Goal: Find contact information: Find contact information

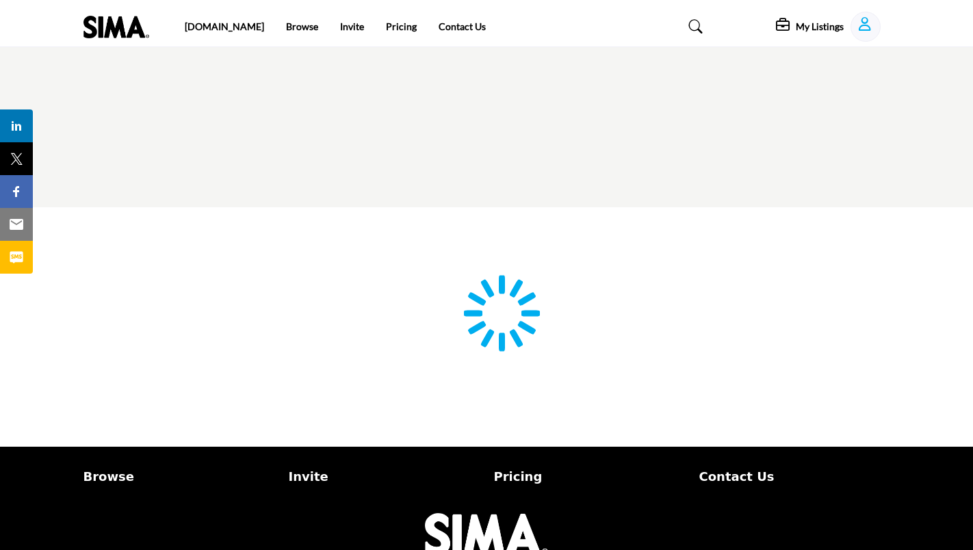
type input "**********"
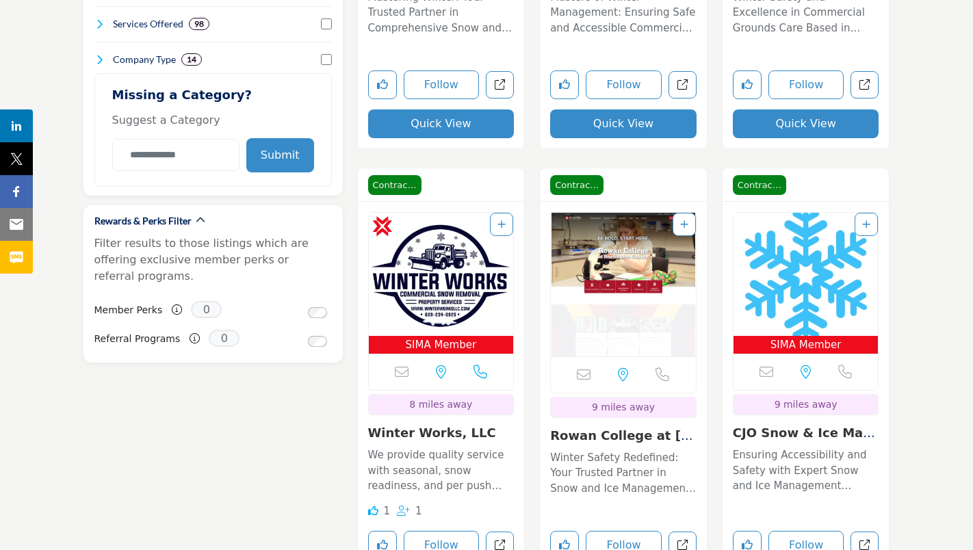
scroll to position [1710, 0]
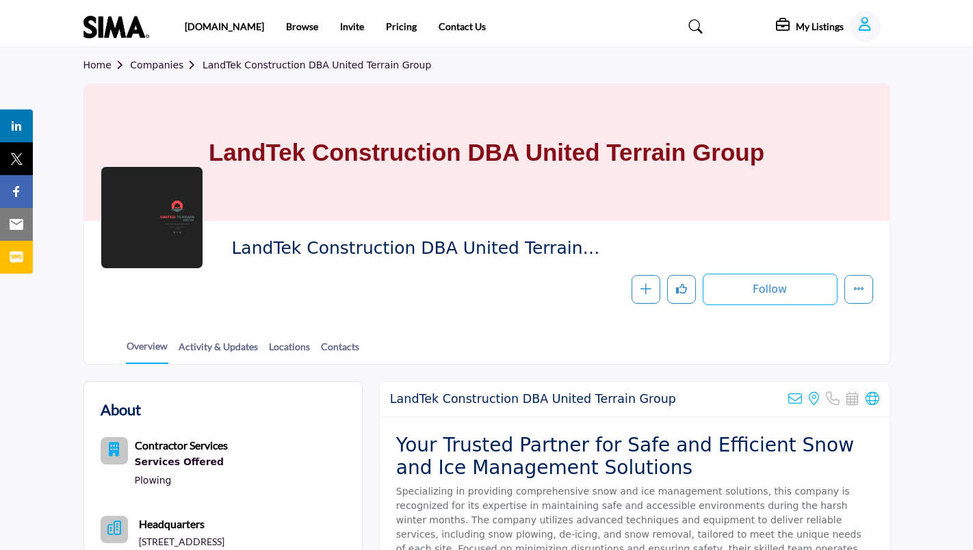
click at [864, 398] on div "Sorry, but we don't have an email address for this listing View the location of…" at bounding box center [833, 399] width 91 height 14
click at [871, 395] on icon at bounding box center [872, 399] width 14 height 14
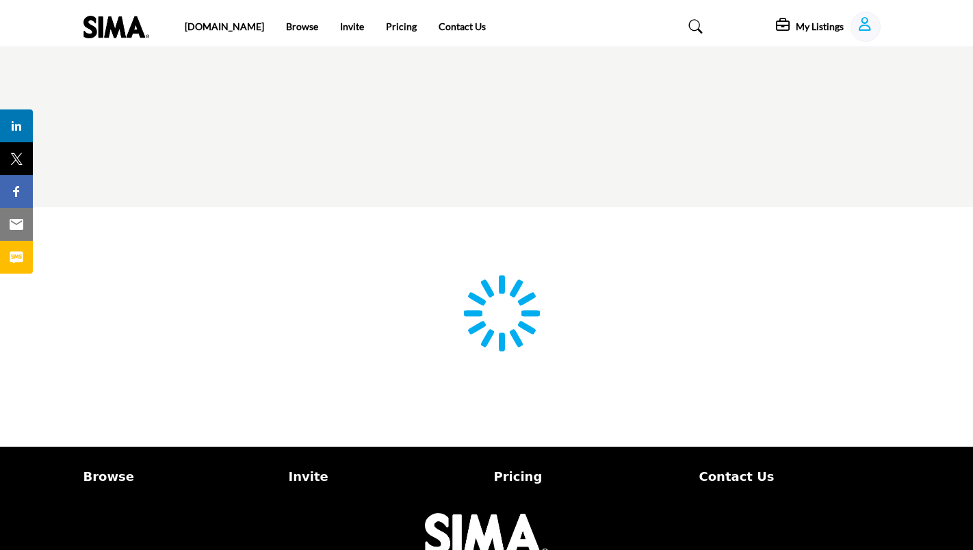
scroll to position [21, 0]
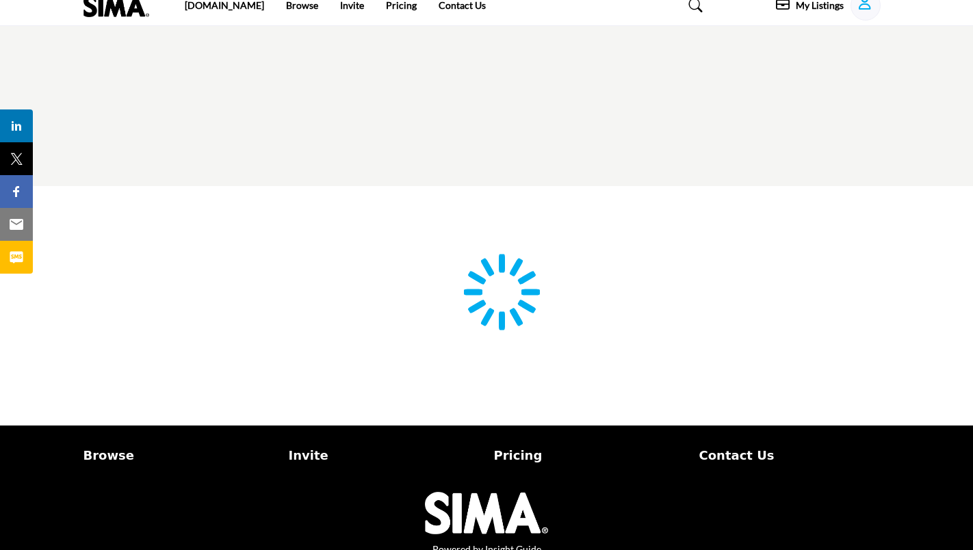
type input "**********"
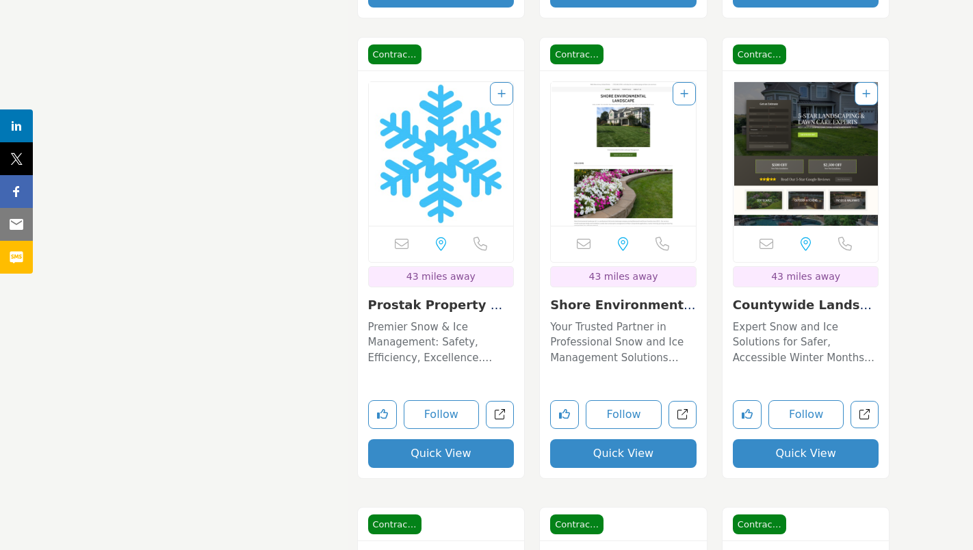
scroll to position [16096, 0]
click at [447, 298] on link "Prostak Property Man..." at bounding box center [439, 312] width 143 height 29
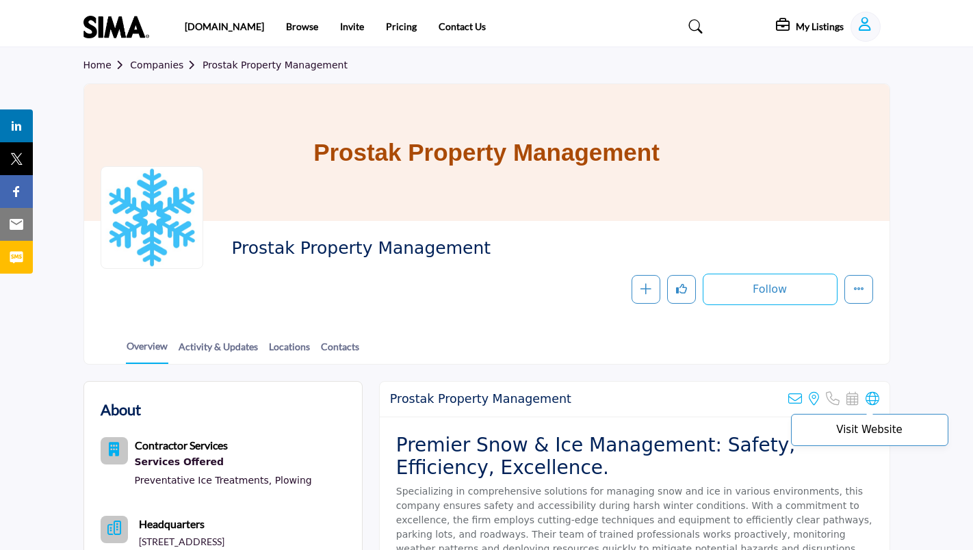
click at [873, 401] on icon at bounding box center [872, 399] width 14 height 14
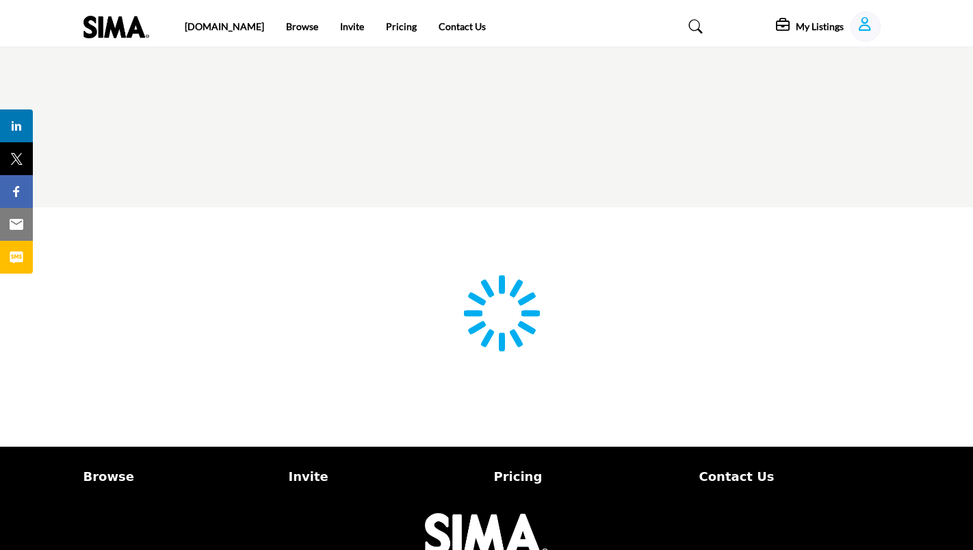
type input "**********"
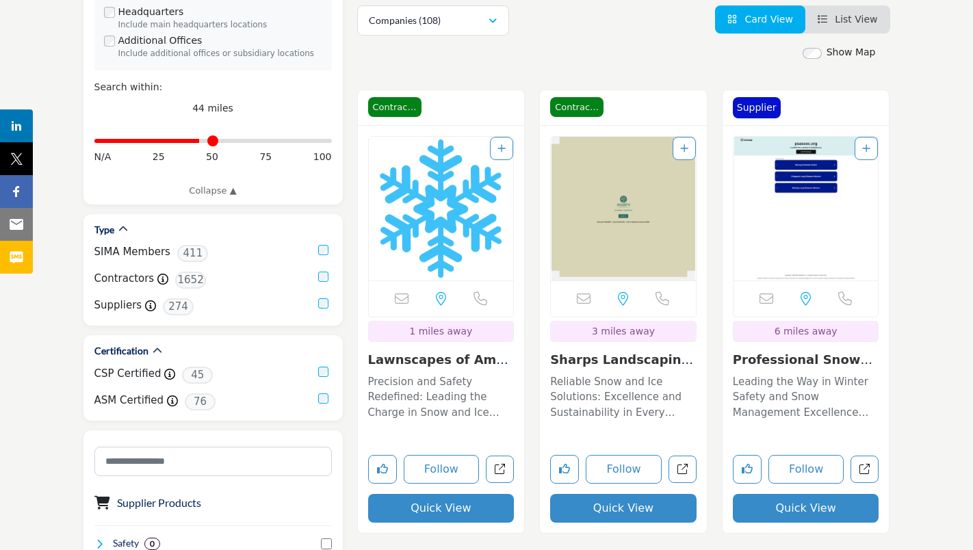
scroll to position [342, 0]
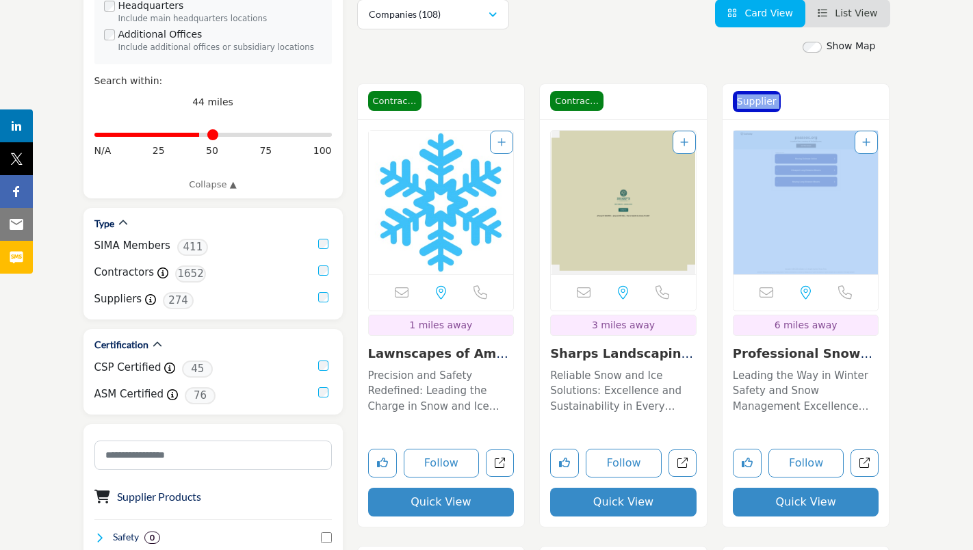
drag, startPoint x: 971, startPoint y: 93, endPoint x: 971, endPoint y: 165, distance: 71.8
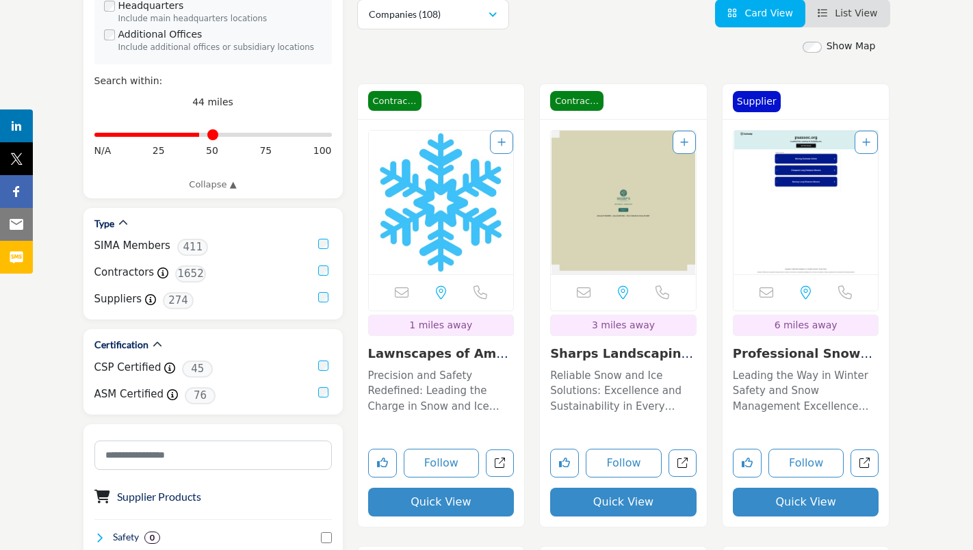
drag, startPoint x: 971, startPoint y: 165, endPoint x: 953, endPoint y: 40, distance: 125.8
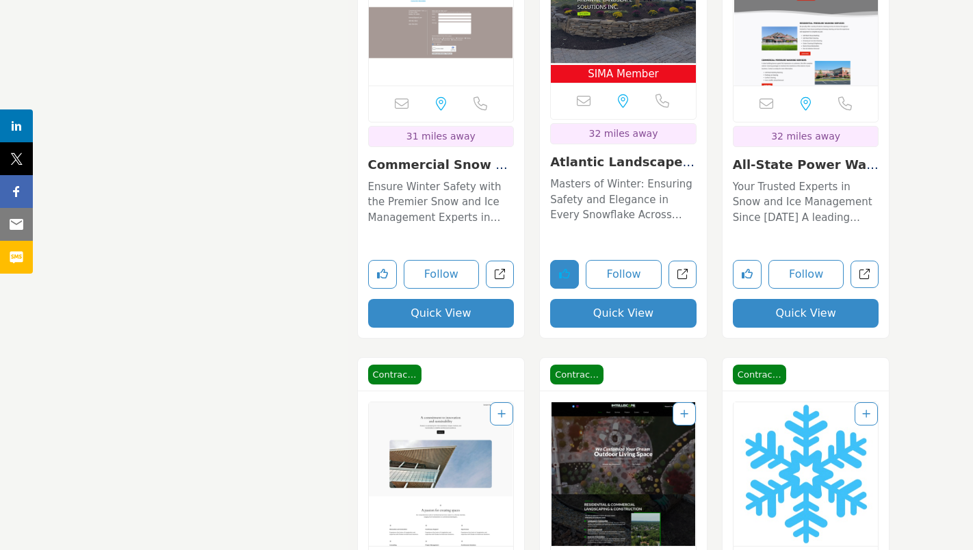
scroll to position [10096, 0]
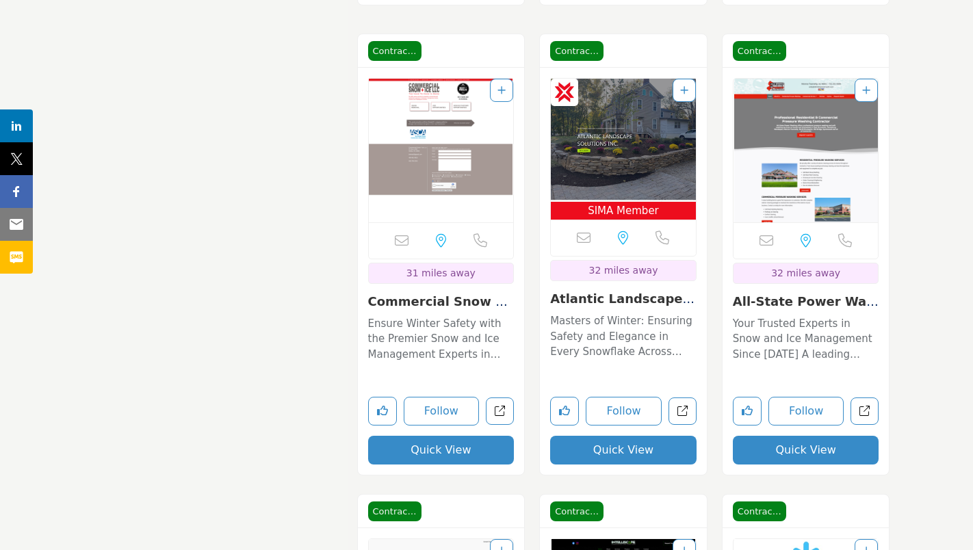
click at [401, 302] on link "Commercial Snow + Ic..." at bounding box center [438, 308] width 140 height 29
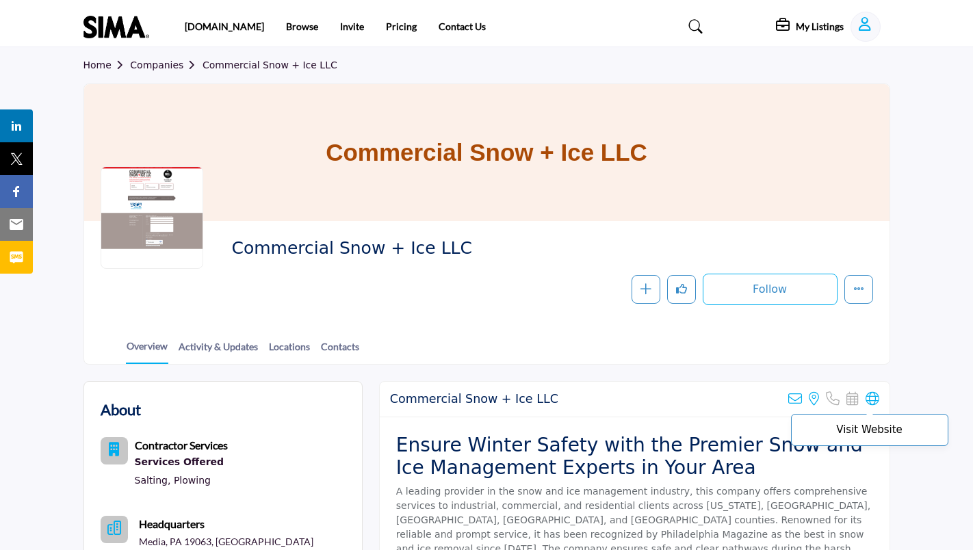
click at [875, 397] on icon at bounding box center [872, 399] width 14 height 14
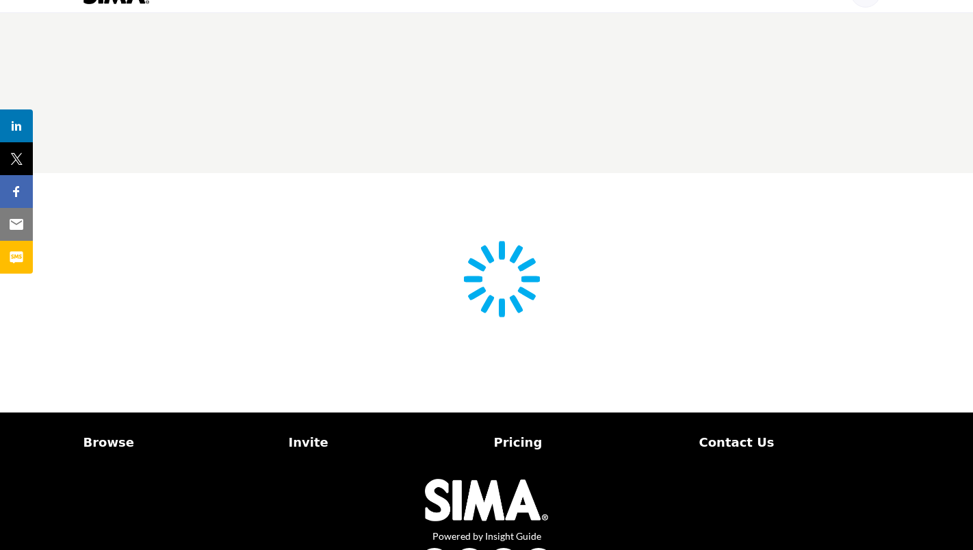
scroll to position [80, 0]
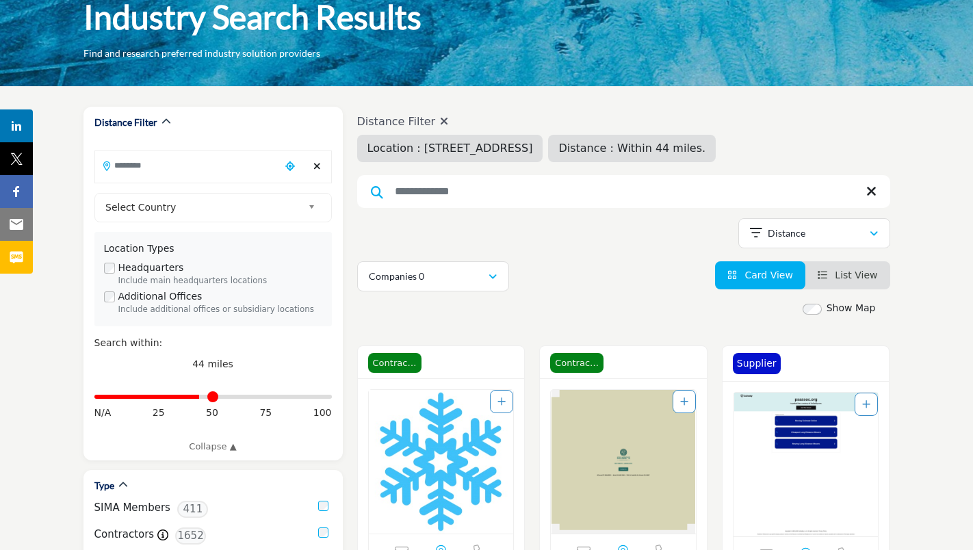
type input "**********"
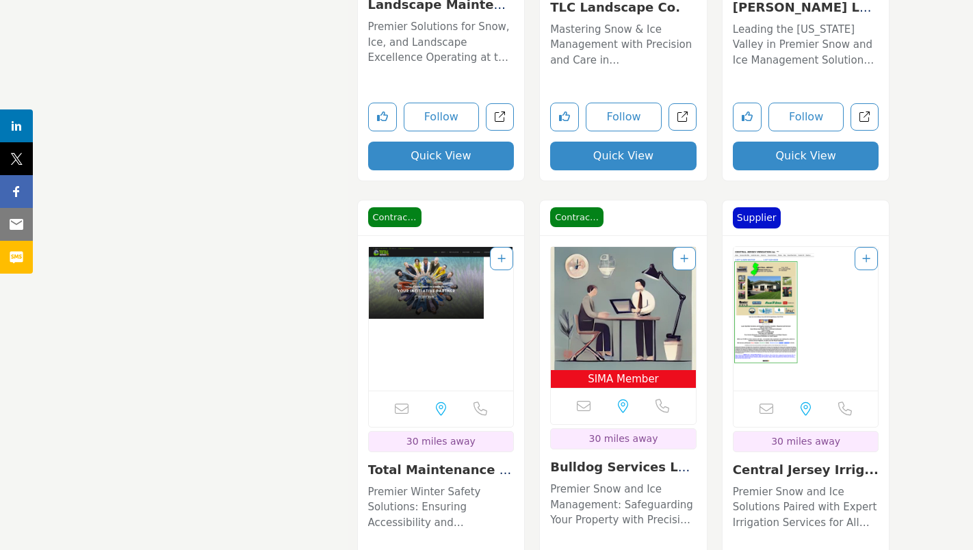
scroll to position [9097, 0]
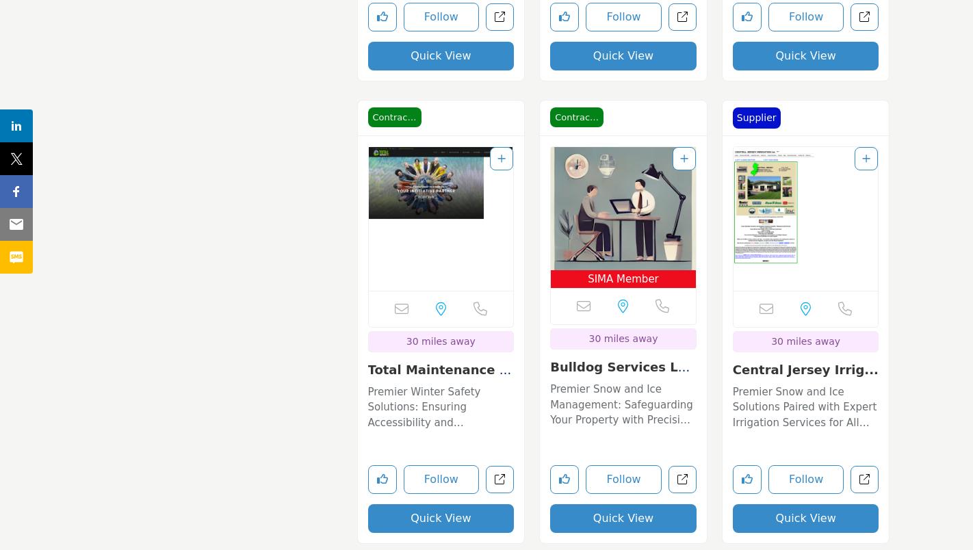
click at [456, 372] on link "Total Maintenance Pr..." at bounding box center [440, 377] width 144 height 29
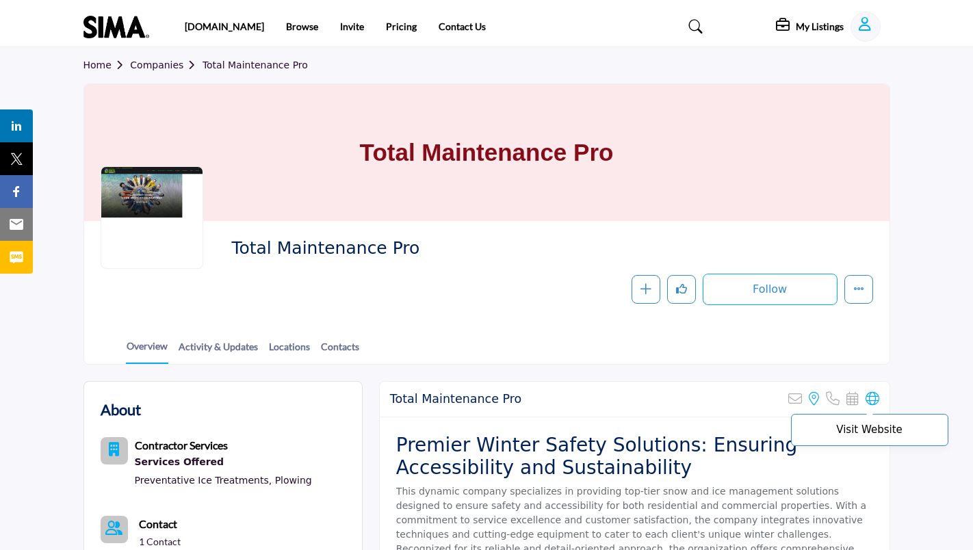
click at [873, 399] on icon at bounding box center [872, 399] width 14 height 14
